Goal: Find contact information: Find contact information

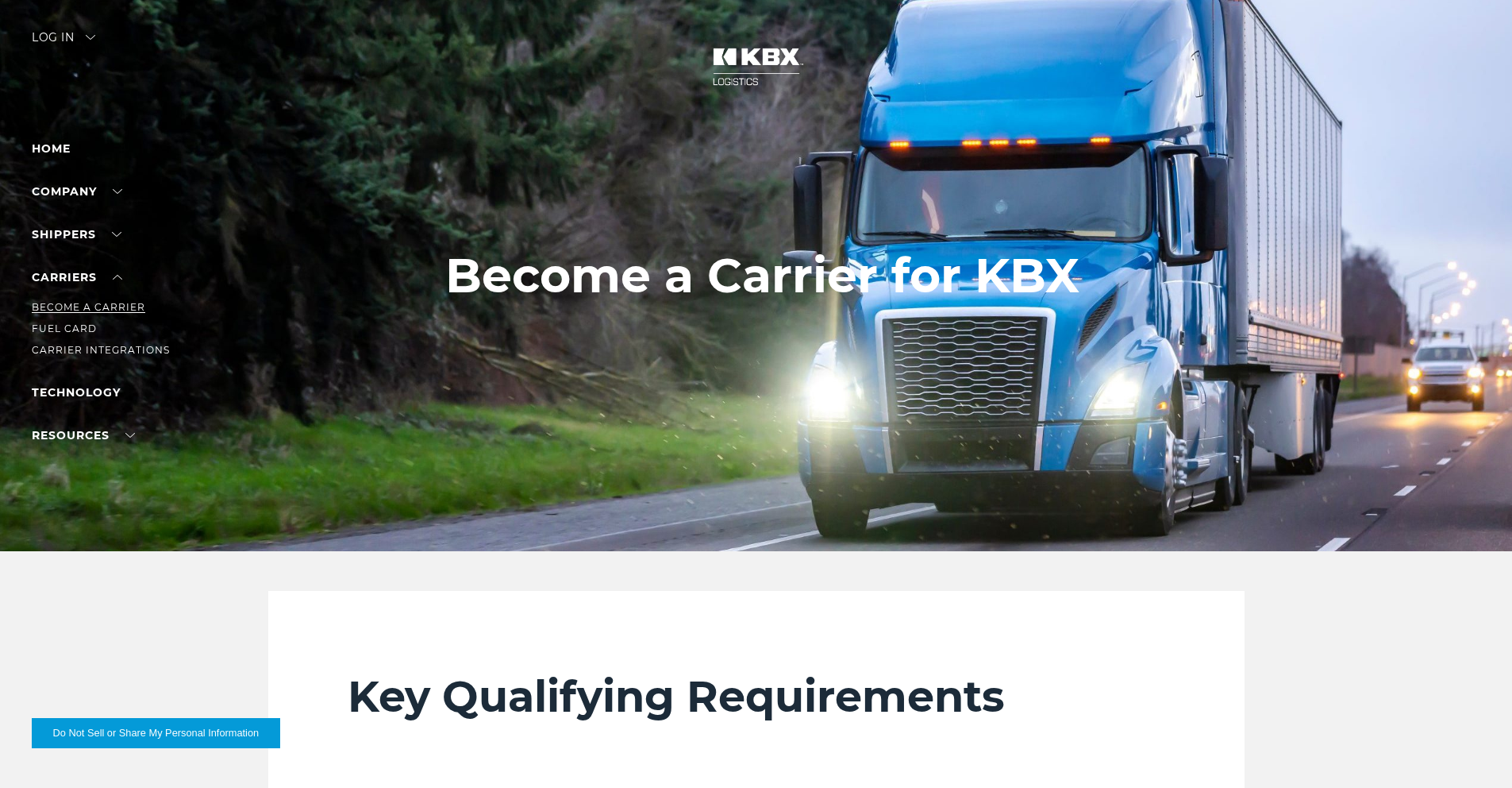
click at [76, 302] on link "Become a Carrier" at bounding box center [89, 306] width 114 height 12
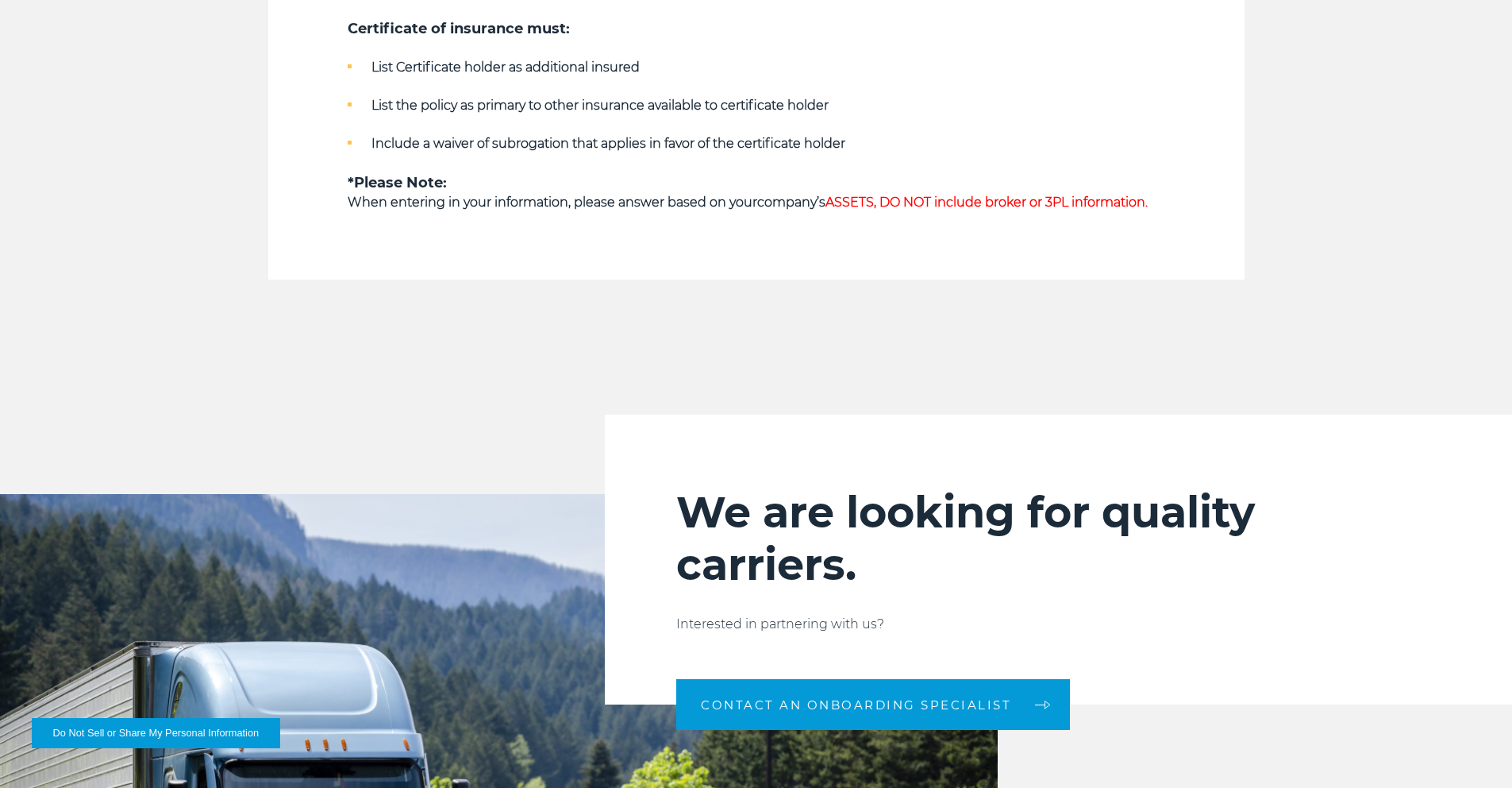
scroll to position [1434, 0]
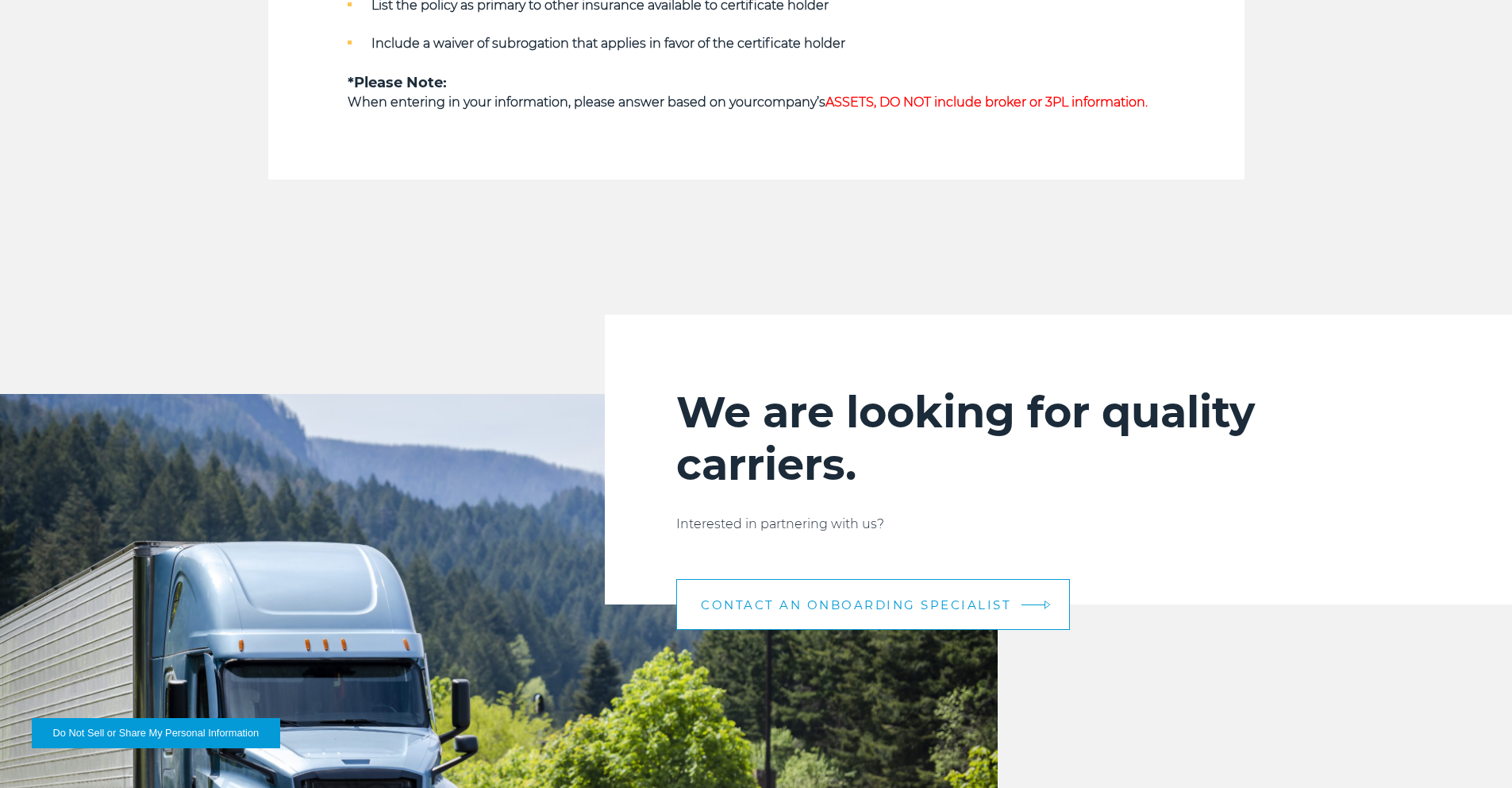
click at [833, 600] on span "CONTACT AN ONBOARDING SPECIALIST" at bounding box center [856, 605] width 311 height 12
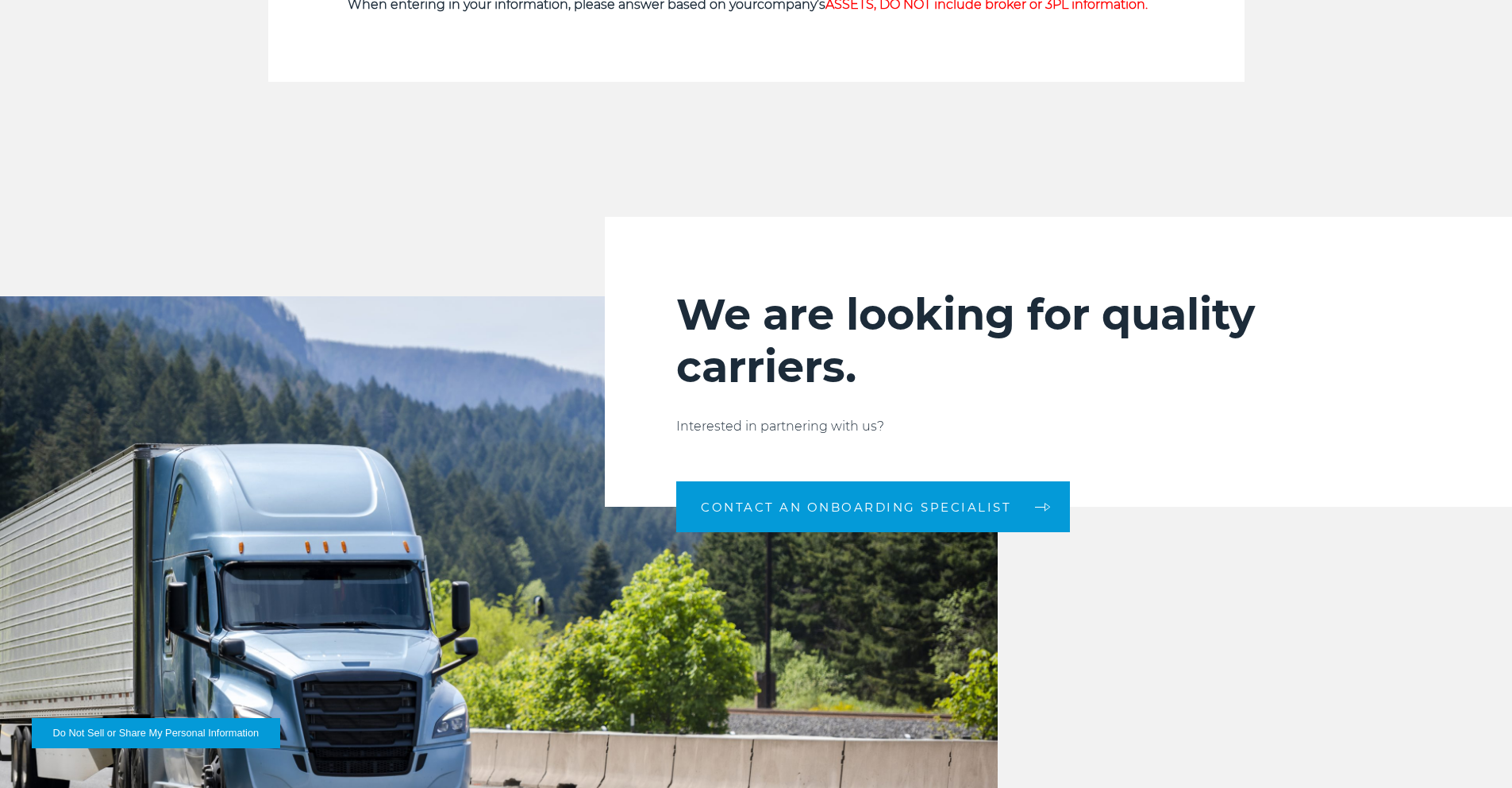
scroll to position [1731, 0]
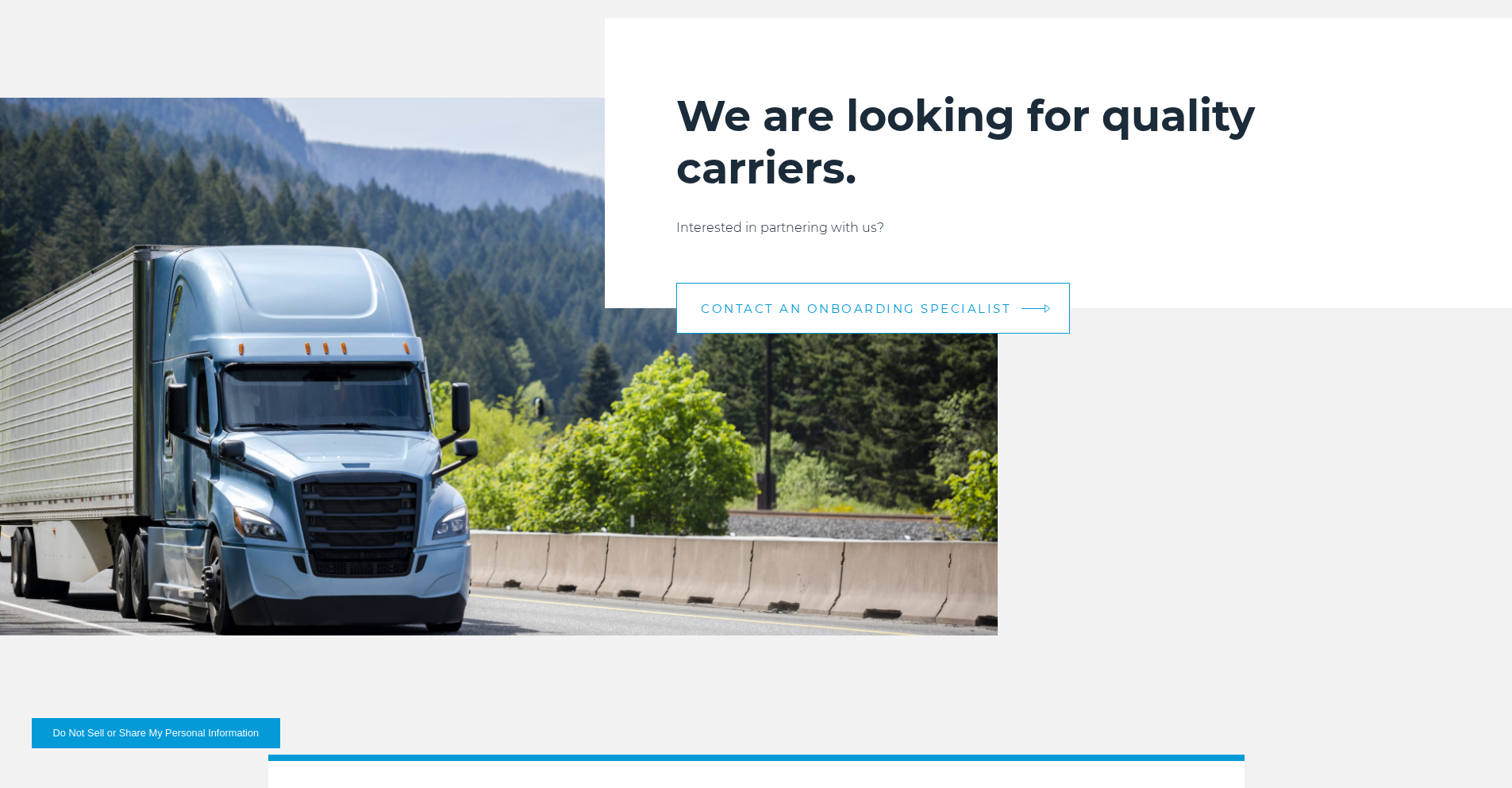
click at [850, 293] on link "CONTACT AN ONBOARDING SPECIALIST" at bounding box center [873, 308] width 393 height 51
